Goal: Find specific page/section: Find specific page/section

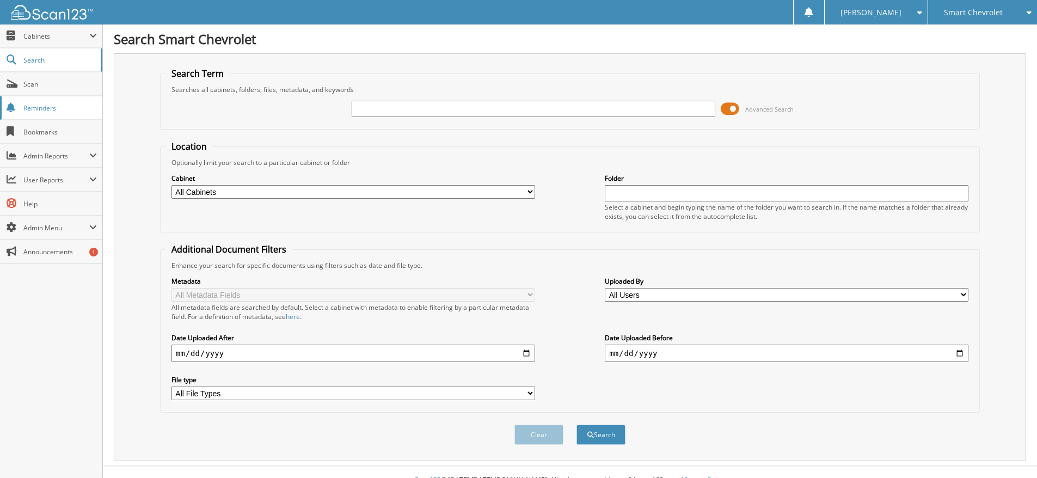
click at [46, 105] on span "Reminders" at bounding box center [60, 107] width 74 height 9
click at [44, 59] on span "Search" at bounding box center [59, 60] width 72 height 9
click at [971, 11] on span "Smart Chevrolet" at bounding box center [973, 12] width 59 height 7
click at [973, 35] on link "Smart Ford" at bounding box center [982, 34] width 109 height 19
